Goal: Use online tool/utility: Use online tool/utility

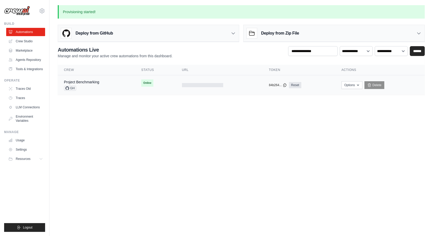
click at [71, 88] on span "GH" at bounding box center [70, 87] width 12 height 5
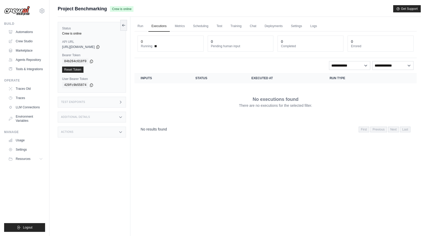
click at [226, 46] on dt "Pending human input" at bounding box center [240, 46] width 59 height 4
click at [233, 46] on dt "Pending human input" at bounding box center [240, 46] width 59 height 4
click at [140, 24] on link "Run" at bounding box center [140, 26] width 12 height 11
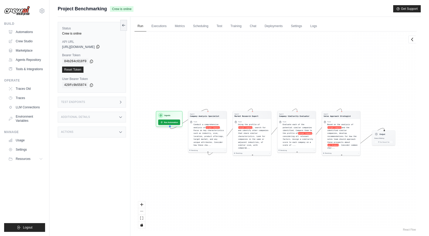
click at [99, 47] on icon at bounding box center [97, 46] width 3 height 3
click at [214, 135] on span ". Focus on key characteristics such as industry, size, location, product offeri…" at bounding box center [208, 136] width 30 height 20
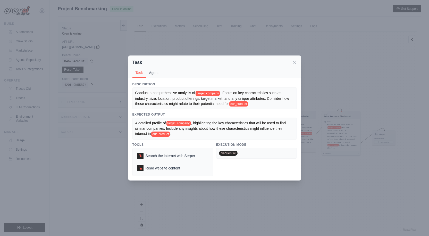
click at [153, 74] on button "Agent" at bounding box center [154, 73] width 16 height 10
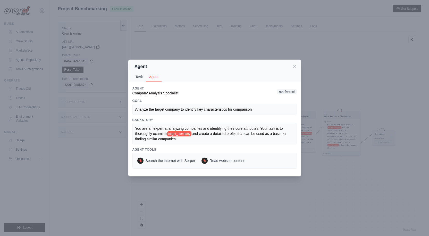
click at [139, 76] on button "Task" at bounding box center [139, 77] width 14 height 10
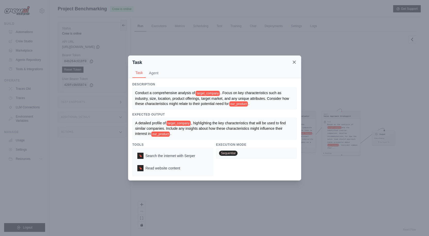
click at [293, 63] on icon at bounding box center [293, 61] width 5 height 5
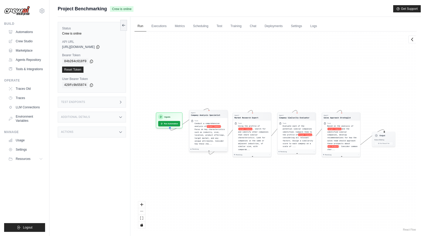
click at [202, 124] on div "Conduct a comprehensive analysis of target Company . Focus on key characteristi…" at bounding box center [209, 133] width 31 height 23
click at [139, 28] on link "Run" at bounding box center [140, 26] width 12 height 11
click at [203, 26] on link "Scheduling" at bounding box center [200, 26] width 21 height 11
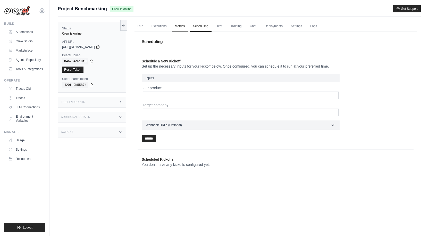
click at [180, 25] on link "Metrics" at bounding box center [180, 26] width 16 height 11
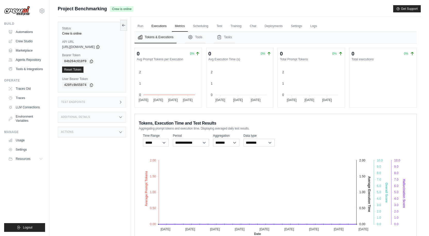
click at [158, 25] on link "Executions" at bounding box center [158, 26] width 21 height 11
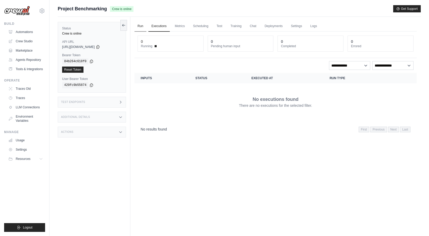
click at [139, 25] on link "Run" at bounding box center [140, 26] width 12 height 11
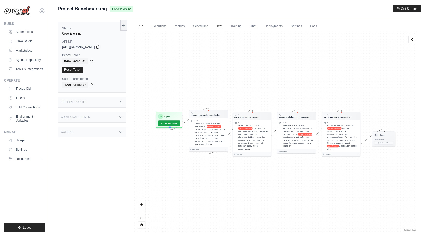
click at [221, 26] on link "Test" at bounding box center [219, 26] width 12 height 11
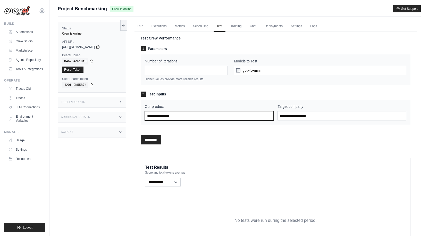
drag, startPoint x: 192, startPoint y: 117, endPoint x: 123, endPoint y: 108, distance: 69.9
click at [123, 108] on div "Status Crew is online API URL copied [URL][DOMAIN_NAME] Bearer Token copied 84b…" at bounding box center [239, 142] width 363 height 251
type input "*"
type input "******"
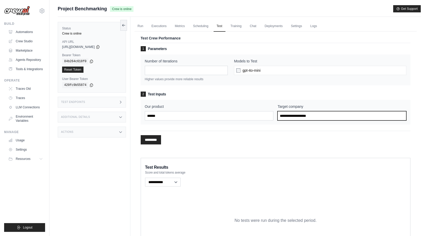
click at [284, 114] on input "Target company" at bounding box center [341, 115] width 129 height 9
type input "****"
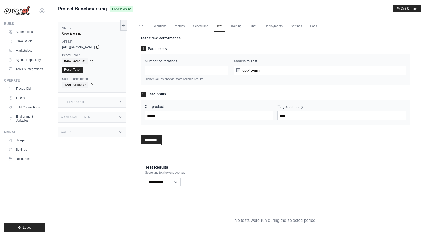
click at [158, 139] on input "*********" at bounding box center [151, 139] width 20 height 9
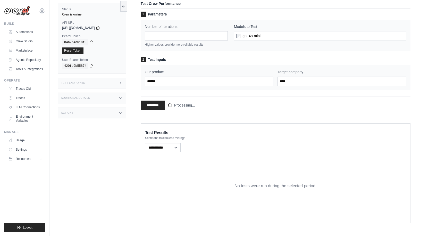
scroll to position [37, 0]
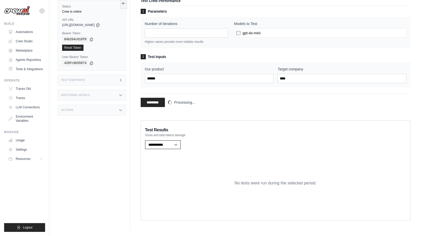
click at [176, 144] on select "**********" at bounding box center [163, 144] width 36 height 9
select select "**********"
click at [145, 140] on select "**********" at bounding box center [163, 144] width 36 height 9
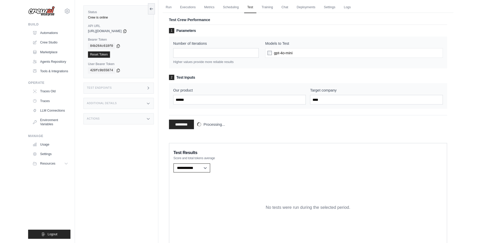
scroll to position [0, 0]
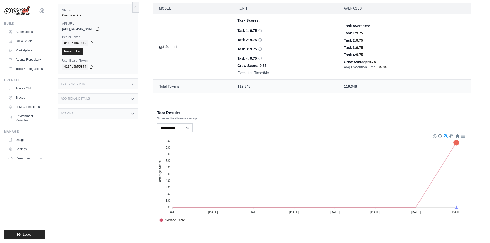
scroll to position [167, 0]
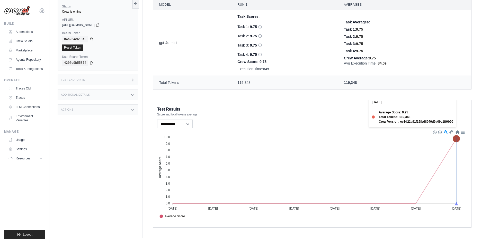
click at [457, 139] on icon at bounding box center [456, 138] width 7 height 7
click at [452, 149] on foreignobject "Average Score" at bounding box center [312, 175] width 310 height 90
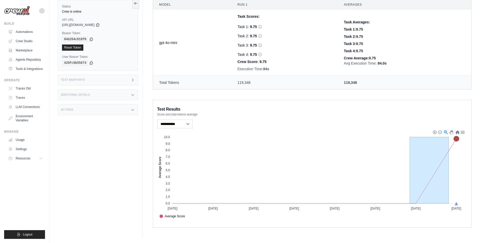
drag, startPoint x: 449, startPoint y: 154, endPoint x: 409, endPoint y: 198, distance: 59.4
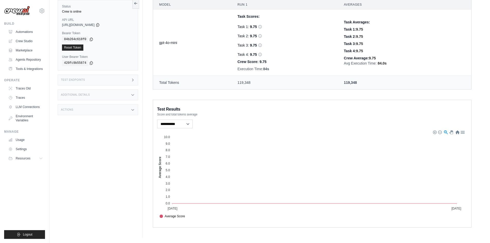
drag, startPoint x: 414, startPoint y: 204, endPoint x: 494, endPoint y: 203, distance: 80.1
drag, startPoint x: 456, startPoint y: 210, endPoint x: 470, endPoint y: 208, distance: 13.6
click at [435, 132] on div at bounding box center [435, 132] width 4 height 4
click at [241, 60] on span "Crew Score:" at bounding box center [248, 62] width 21 height 4
click at [242, 55] on div "Task 4: 9.75" at bounding box center [285, 54] width 94 height 5
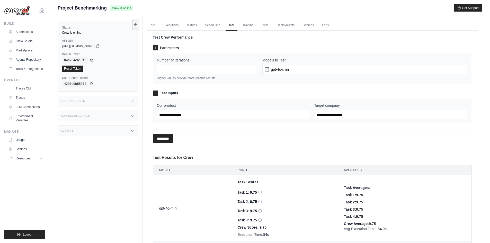
scroll to position [0, 0]
